Goal: Find specific page/section: Find specific page/section

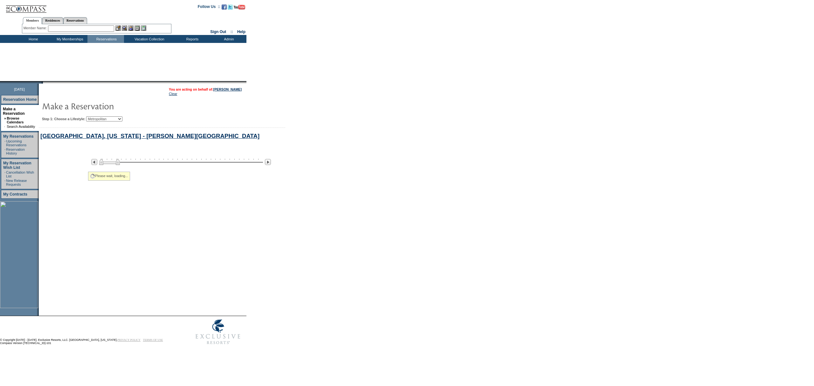
select select "Metropolitan"
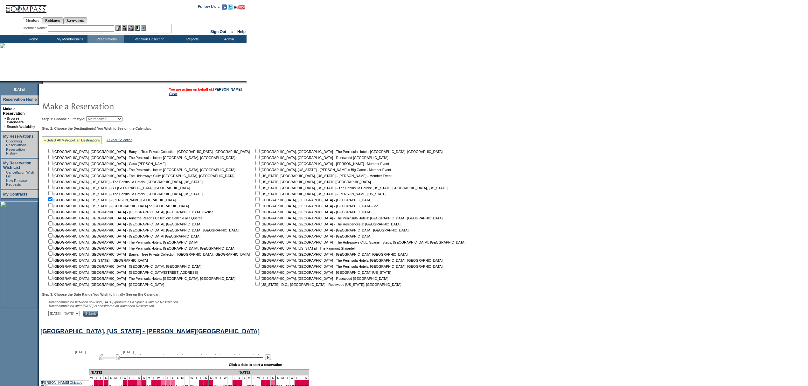
click at [36, 39] on td "Home" at bounding box center [32, 39] width 37 height 8
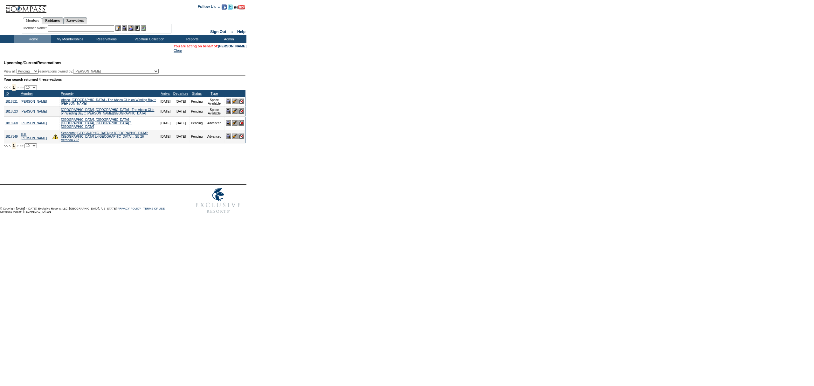
click at [79, 28] on input "text" at bounding box center [81, 28] width 66 height 6
type input "b"
type input "[PERSON_NAME], h"
click at [32, 41] on td "Home" at bounding box center [32, 39] width 37 height 8
